Goal: Transaction & Acquisition: Purchase product/service

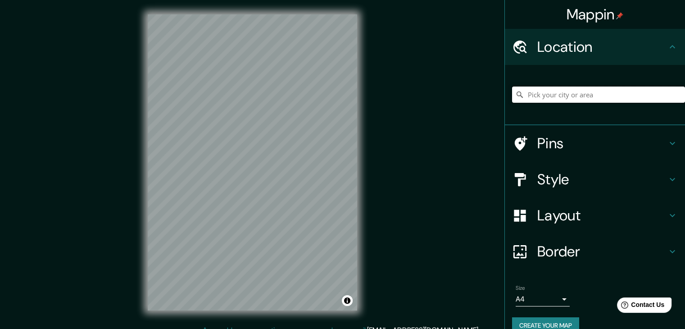
click at [545, 96] on input "Pick your city or area" at bounding box center [598, 94] width 173 height 16
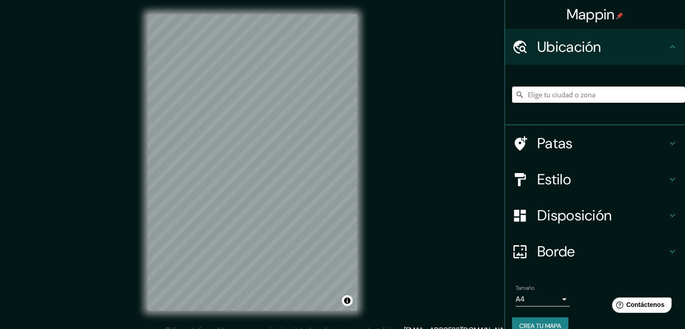
paste input "[GEOGRAPHIC_DATA] – [GEOGRAPHIC_DATA]"
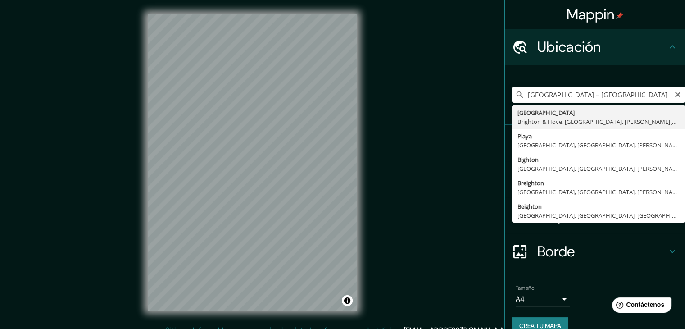
type input "[GEOGRAPHIC_DATA], [GEOGRAPHIC_DATA], [GEOGRAPHIC_DATA], [PERSON_NAME][GEOGRAPH…"
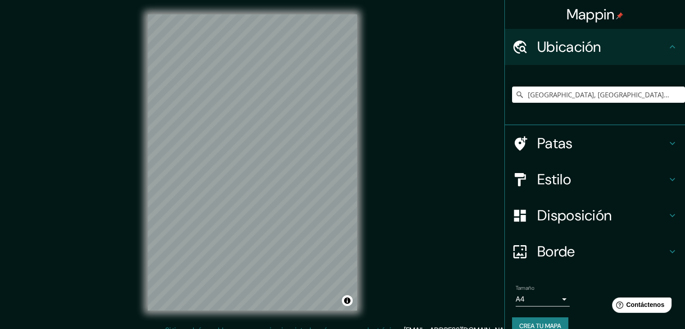
click at [576, 182] on h4 "Estilo" at bounding box center [602, 179] width 130 height 18
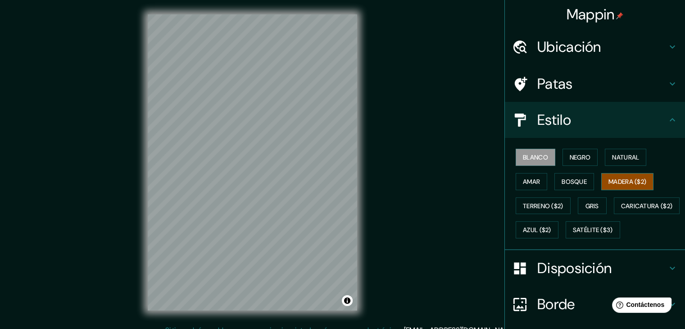
click at [617, 177] on font "Madera ($2)" at bounding box center [627, 181] width 38 height 8
click at [114, 144] on div "Mappin Ubicación Brighton, [GEOGRAPHIC_DATA], [GEOGRAPHIC_DATA], [PERSON_NAME][…" at bounding box center [342, 169] width 685 height 339
click at [375, 254] on div "Mappin Ubicación Brighton, [GEOGRAPHIC_DATA], [GEOGRAPHIC_DATA], [PERSON_NAME][…" at bounding box center [342, 169] width 685 height 339
click at [511, 130] on div "Mappin Ubicación Brighton, [GEOGRAPHIC_DATA], [GEOGRAPHIC_DATA], [PERSON_NAME][…" at bounding box center [342, 169] width 685 height 339
click at [464, 128] on div "Mappin Ubicación Brighton, [GEOGRAPHIC_DATA], [GEOGRAPHIC_DATA], [PERSON_NAME][…" at bounding box center [342, 169] width 685 height 339
